Goal: Task Accomplishment & Management: Use online tool/utility

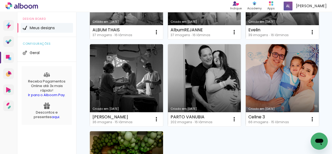
scroll to position [146, 0]
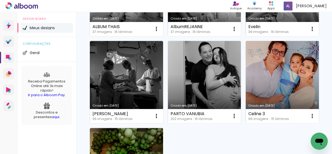
click at [160, 116] on iron-icon at bounding box center [156, 116] width 6 height 6
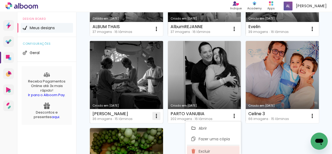
click at [221, 148] on paper-item "Excluir" at bounding box center [213, 151] width 53 height 11
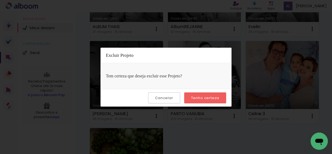
click at [0, 0] on slot "Tenho certeza" at bounding box center [0, 0] width 0 height 0
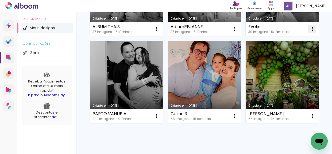
scroll to position [170, 0]
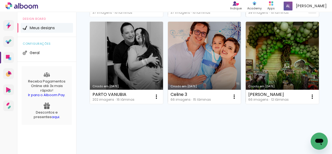
click at [309, 13] on iron-icon at bounding box center [312, 9] width 6 height 6
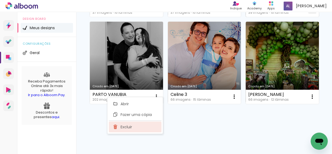
click at [147, 129] on paper-item "Excluir" at bounding box center [135, 126] width 53 height 11
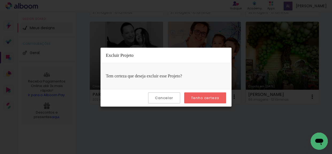
click at [0, 0] on slot "Tenho certeza" at bounding box center [0, 0] width 0 height 0
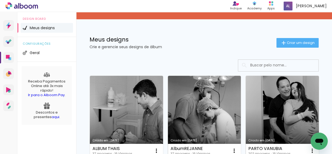
scroll to position [0, 0]
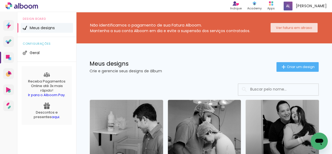
click at [0, 0] on slot "Ver fatura em atraso" at bounding box center [0, 0] width 0 height 0
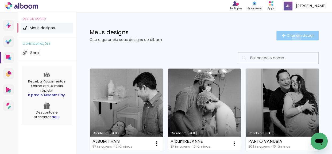
click at [292, 38] on paper-button "Criar um design" at bounding box center [297, 36] width 42 height 10
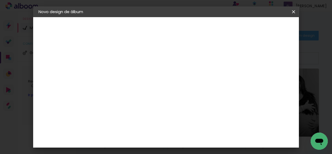
click at [126, 73] on input at bounding box center [126, 72] width 0 height 8
type input "Album Ana Luiza"
type paper-input "Album Ana Luiza"
click at [181, 29] on paper-button "Avançar" at bounding box center [167, 28] width 26 height 9
click at [155, 100] on input at bounding box center [140, 101] width 54 height 7
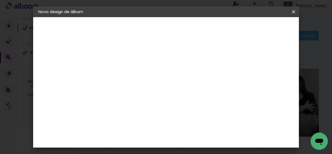
drag, startPoint x: 126, startPoint y: 100, endPoint x: 101, endPoint y: 99, distance: 24.9
click at [101, 17] on quentale-album-spec "Iniciar design Iniciar design" at bounding box center [166, 17] width 266 height 0
drag, startPoint x: 120, startPoint y: 101, endPoint x: 111, endPoint y: 101, distance: 8.8
click at [111, 101] on paper-input-container "lab" at bounding box center [134, 101] width 47 height 12
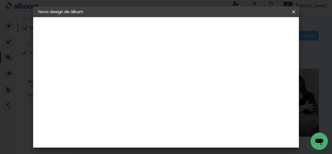
scroll to position [48, 0]
type input "photo"
type paper-input "photo"
click at [146, 127] on div "Nicephotos" at bounding box center [134, 129] width 24 height 4
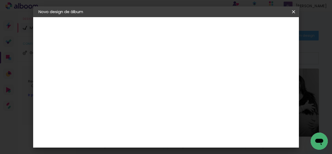
click at [0, 0] on slot "Avançar" at bounding box center [0, 0] width 0 height 0
click at [147, 89] on input "text" at bounding box center [136, 93] width 21 height 8
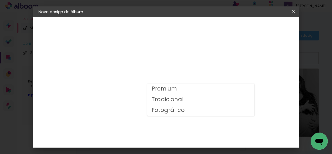
click at [0, 0] on slot "Fotográfico" at bounding box center [0, 0] width 0 height 0
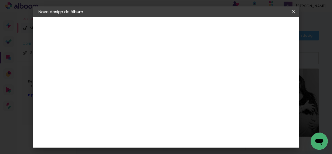
click at [191, 86] on input "Fotográfico" at bounding box center [158, 88] width 65 height 8
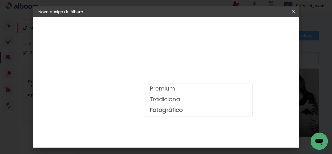
click at [179, 89] on paper-item "Premium" at bounding box center [198, 88] width 107 height 11
type input "Premium"
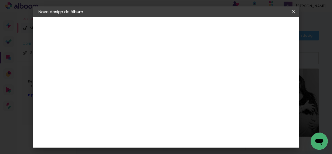
scroll to position [73, 0]
click at [184, 28] on paper-button "Voltar" at bounding box center [173, 28] width 22 height 9
drag, startPoint x: 132, startPoint y: 102, endPoint x: 92, endPoint y: 104, distance: 40.7
click at [92, 17] on quentale-album-spec "Iniciar design Iniciar design" at bounding box center [166, 17] width 266 height 0
click at [0, 0] on slot "Tamanho Livre" at bounding box center [0, 0] width 0 height 0
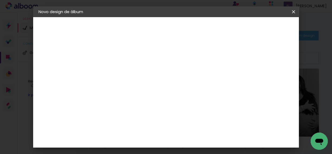
click at [234, 23] on header "Fornecedor Escolha um fornecedor ou avance com o tamanho livre. Voltar Avançar" at bounding box center [168, 33] width 131 height 32
click at [226, 25] on paper-button "Avançar" at bounding box center [213, 28] width 26 height 9
click at [113, 132] on input "30" at bounding box center [109, 131] width 14 height 8
type input "20"
type paper-input "20"
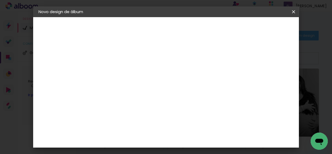
click at [163, 82] on span "30" at bounding box center [163, 84] width 9 height 8
click at [200, 111] on input "60" at bounding box center [196, 112] width 14 height 8
type input "50"
type paper-input "50"
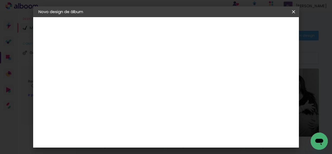
scroll to position [24, 0]
click at [260, 28] on span "Iniciar design" at bounding box center [248, 29] width 23 height 7
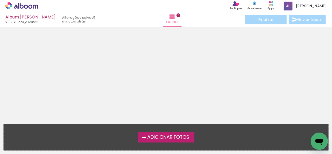
click at [171, 135] on span "Adicionar Fotos" at bounding box center [168, 137] width 42 height 5
click at [0, 0] on input "file" at bounding box center [0, 0] width 0 height 0
